Goal: Information Seeking & Learning: Find specific fact

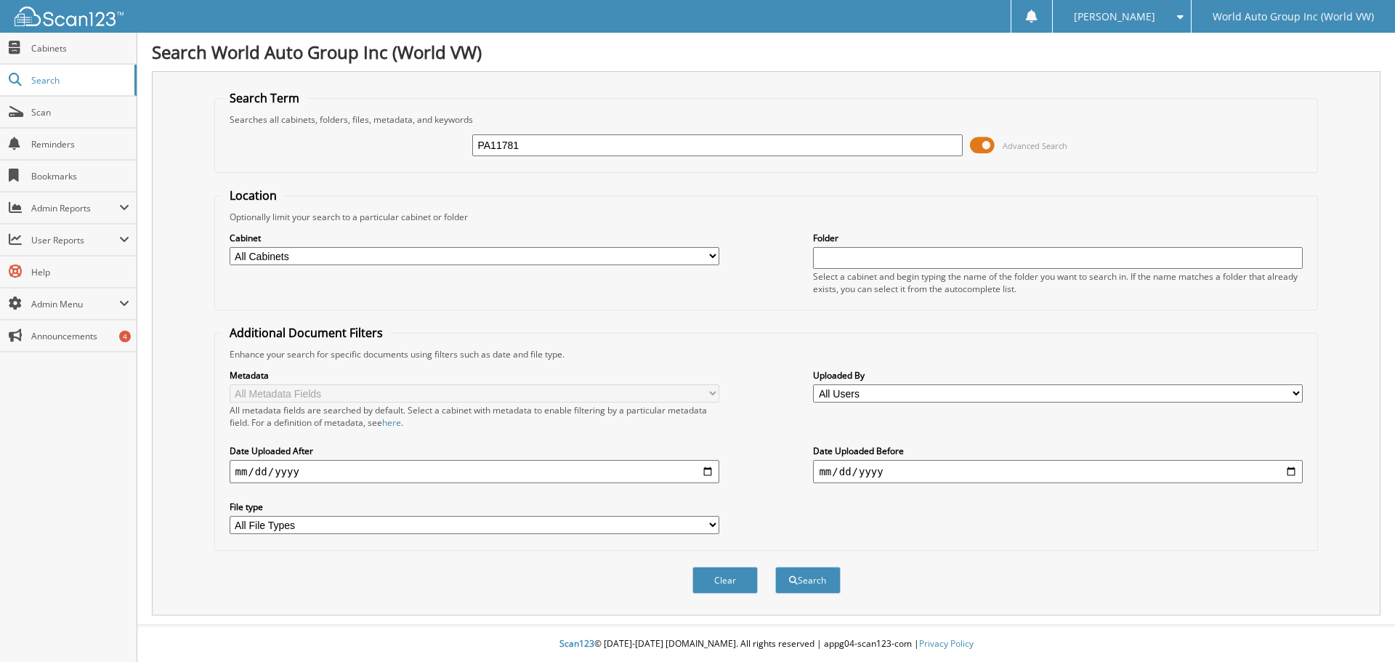
type input "PA11781"
click at [979, 145] on span at bounding box center [982, 145] width 25 height 22
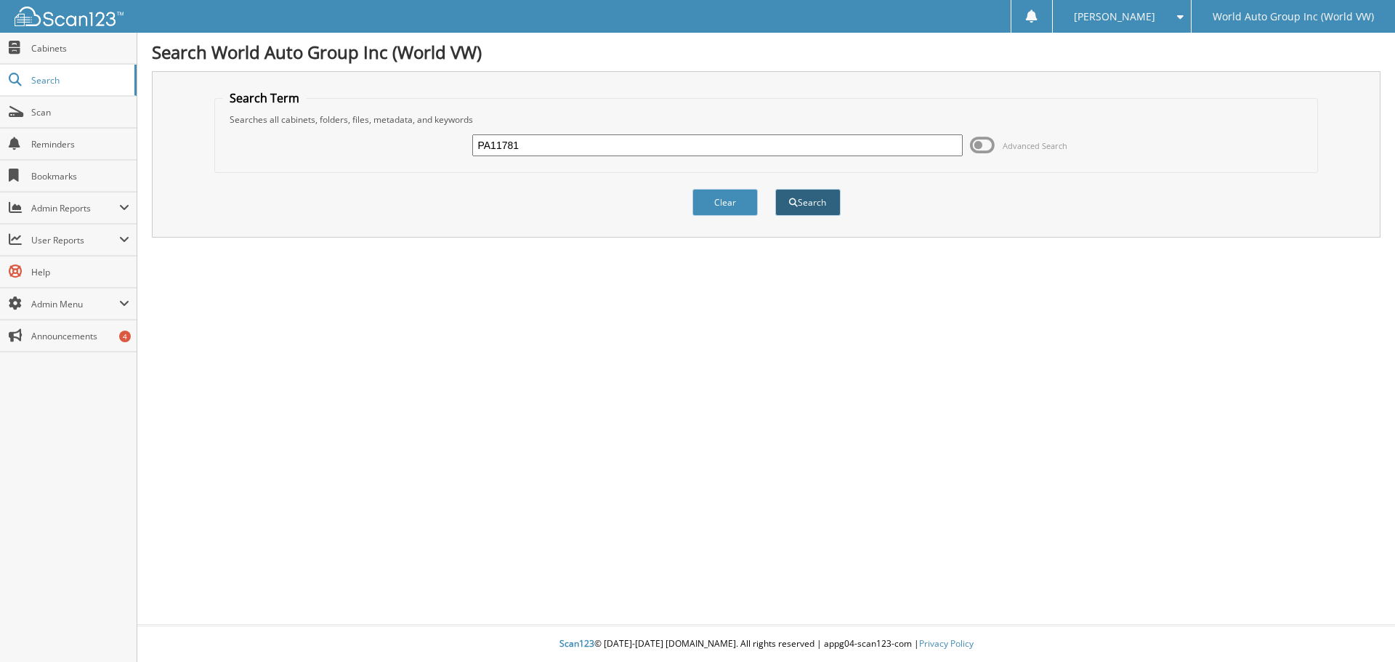
click at [789, 206] on span "submit" at bounding box center [793, 202] width 9 height 9
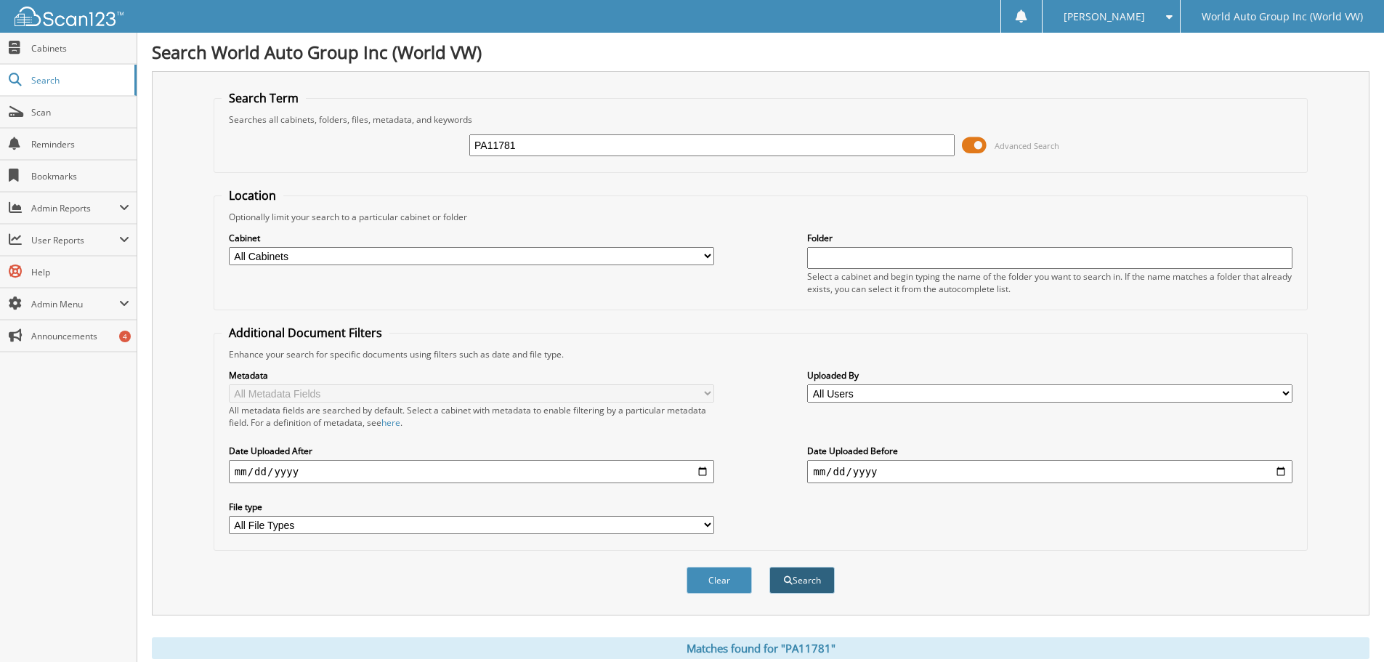
click at [799, 583] on button "Search" at bounding box center [801, 580] width 65 height 27
click at [980, 144] on span at bounding box center [974, 145] width 25 height 22
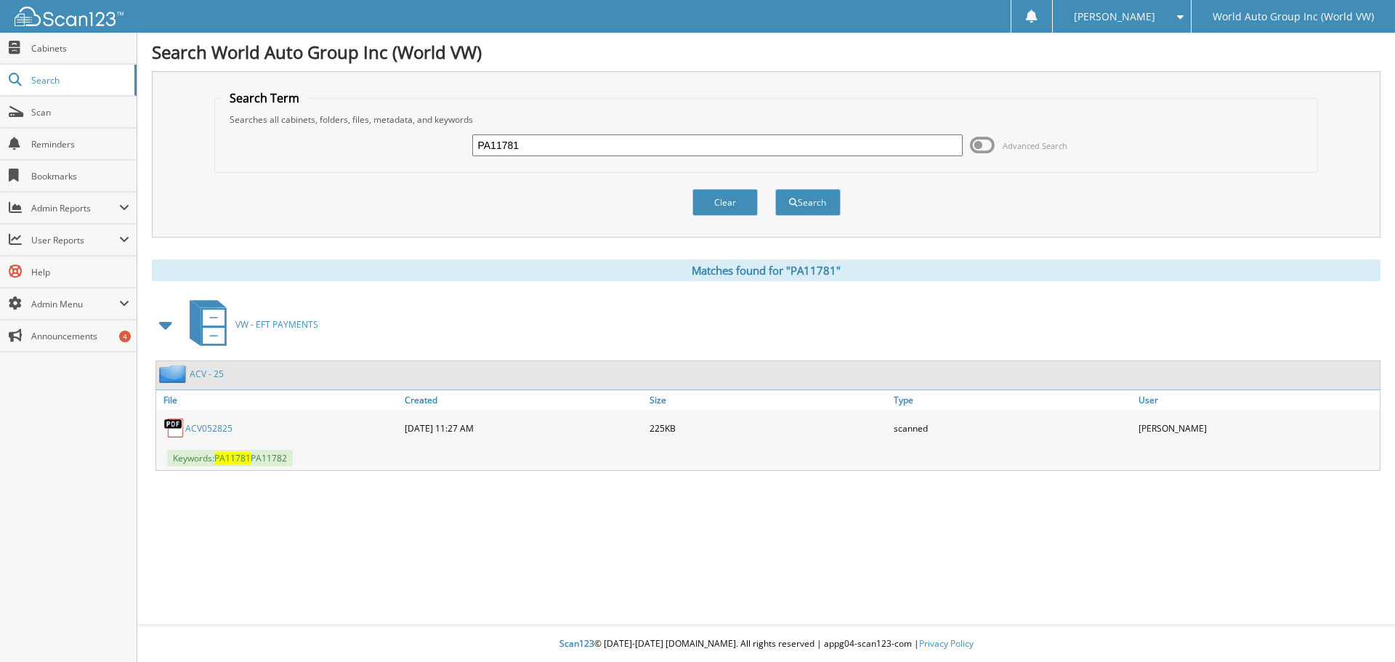
click at [195, 427] on link "ACV052825" at bounding box center [208, 428] width 47 height 12
click at [810, 209] on button "Search" at bounding box center [807, 202] width 65 height 27
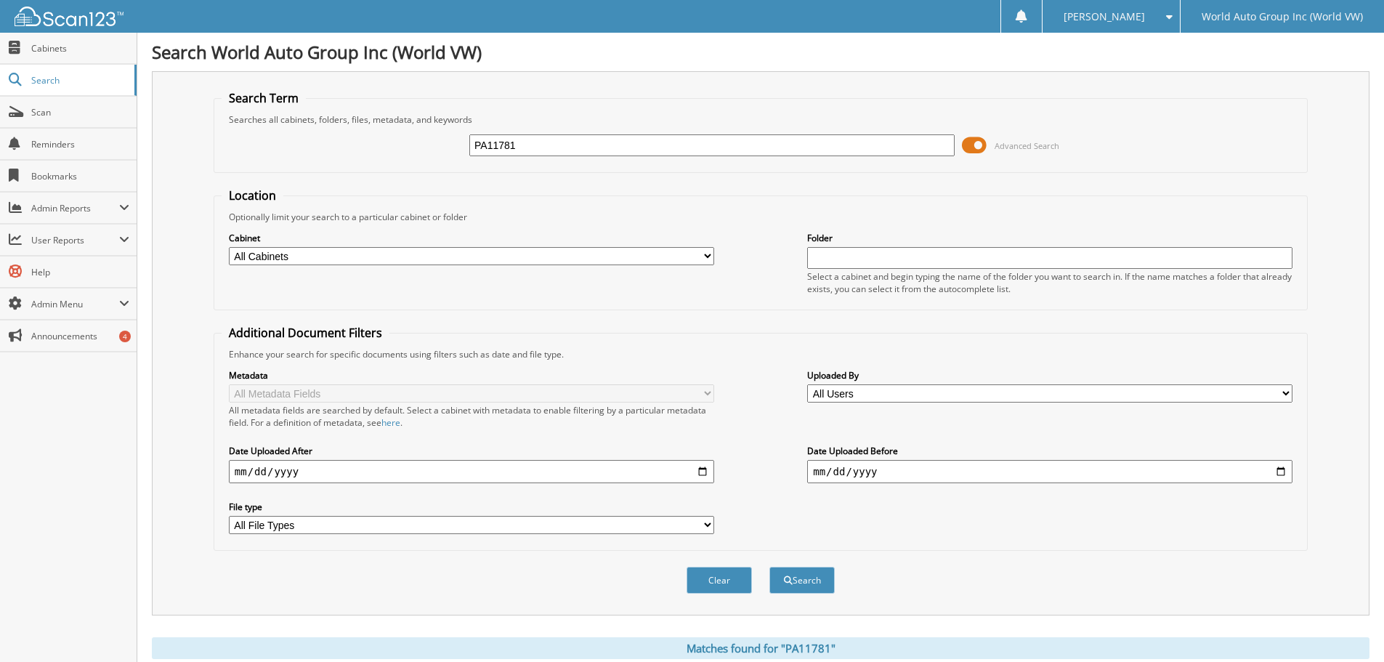
drag, startPoint x: 536, startPoint y: 148, endPoint x: 400, endPoint y: 148, distance: 136.6
click at [397, 150] on div "PA11781 Advanced Search" at bounding box center [761, 145] width 1078 height 39
type input "CARLY M HIRES"
click at [977, 148] on span at bounding box center [974, 145] width 25 height 22
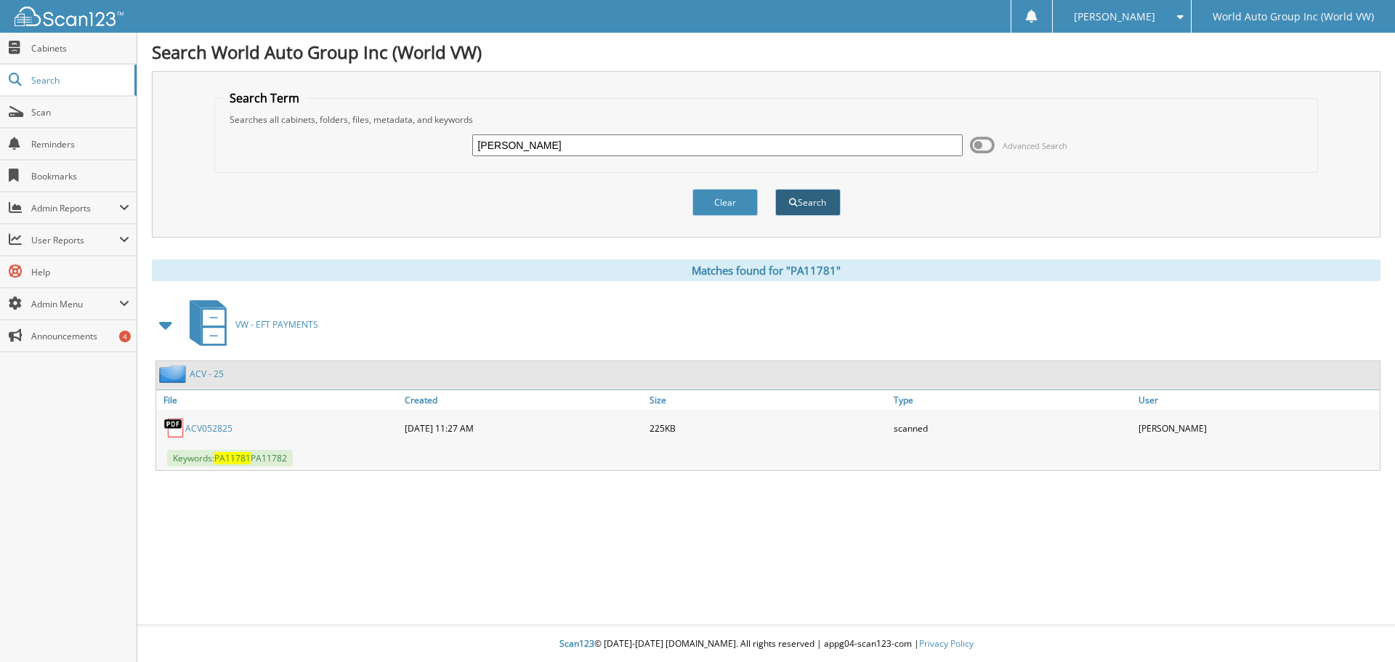
click at [797, 198] on button "Search" at bounding box center [807, 202] width 65 height 27
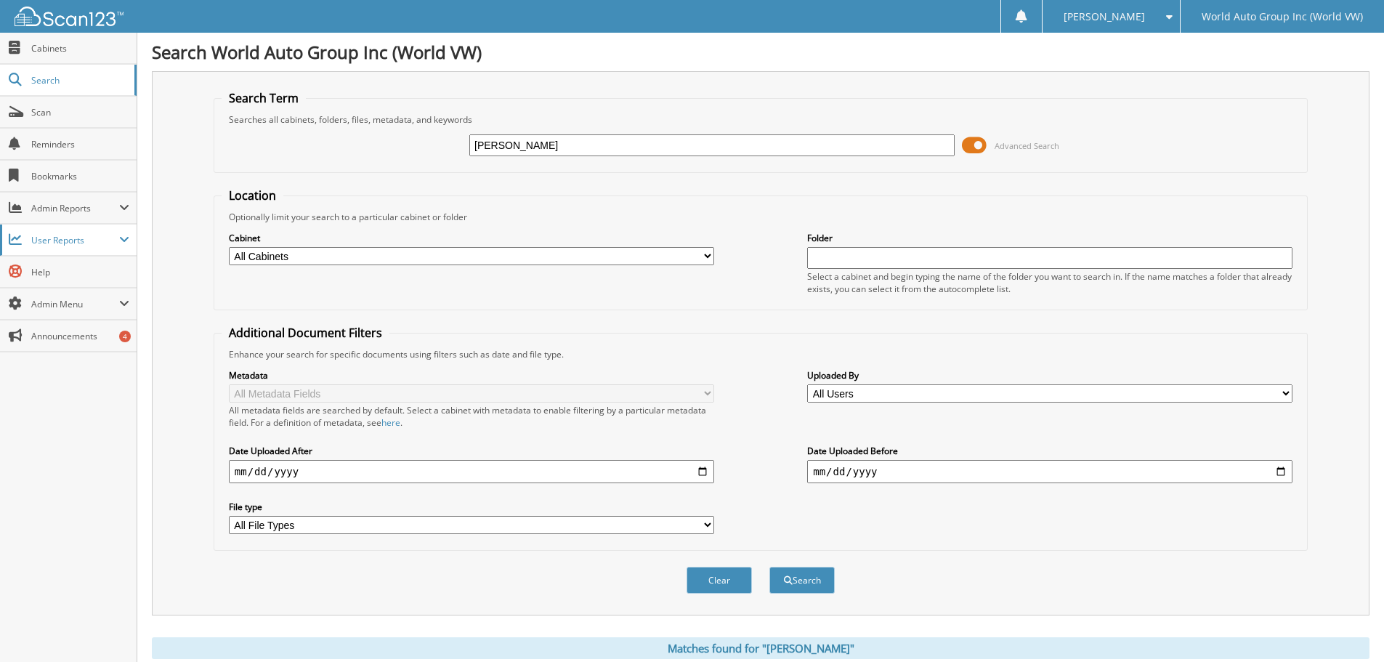
click at [125, 235] on span at bounding box center [124, 240] width 10 height 12
click at [81, 299] on span "All Recent Activity" at bounding box center [76, 302] width 107 height 13
